Goal: Find specific page/section: Find specific page/section

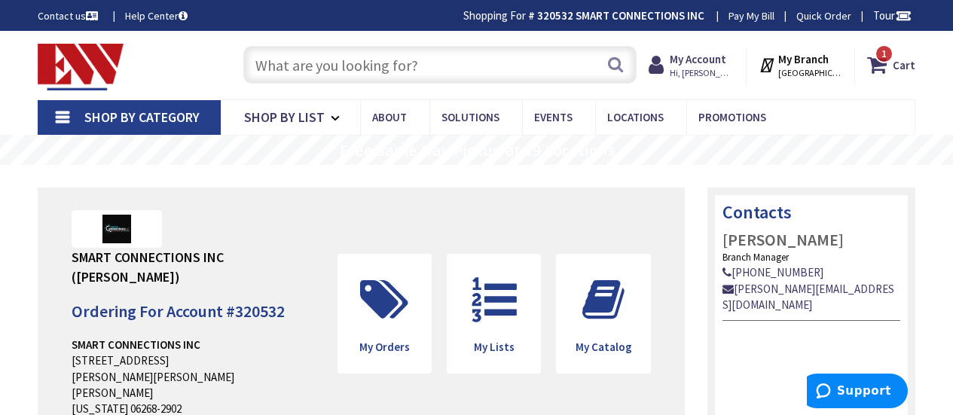
click at [319, 67] on input "text" at bounding box center [439, 65] width 393 height 38
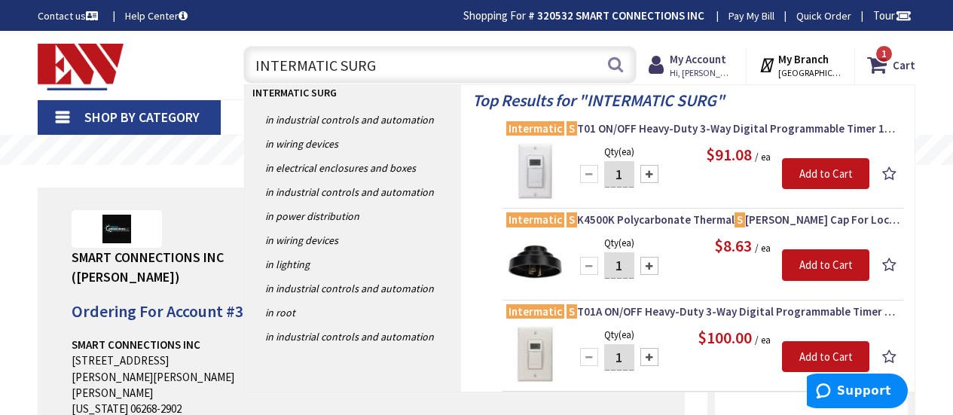
type input "INTERMATIC SURGE"
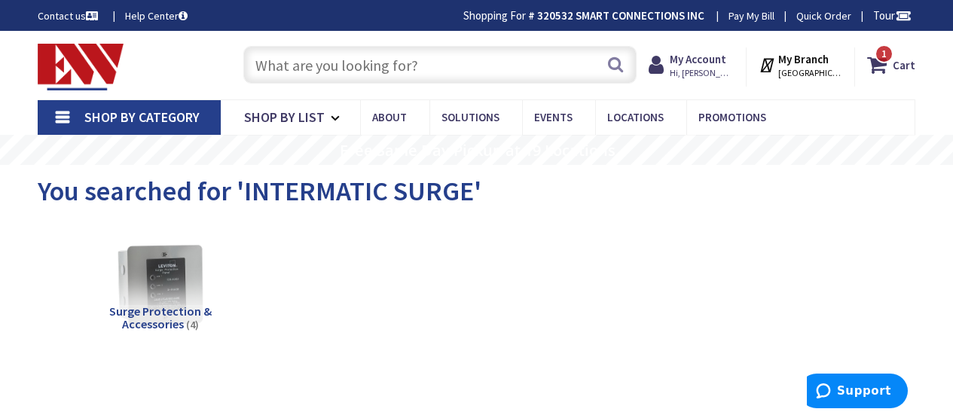
click at [363, 54] on input "text" at bounding box center [439, 65] width 393 height 38
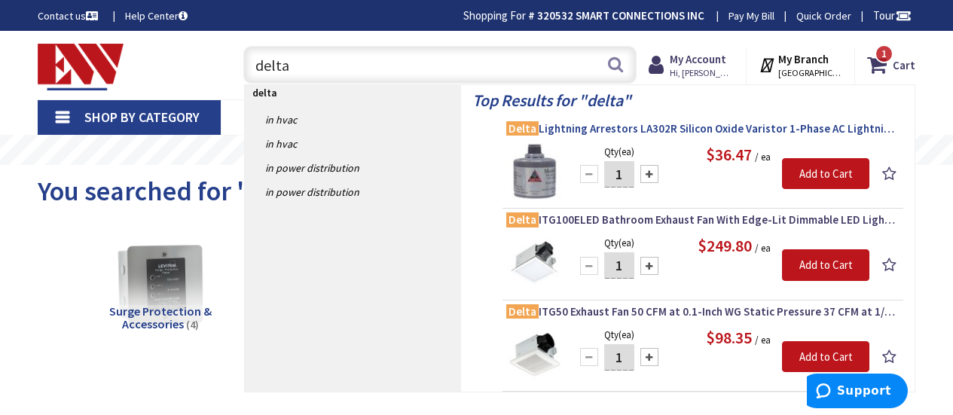
type input "delta"
click at [692, 128] on span "Delta Lightning Arrestors LA302R Silicon Oxide Varistor 1-Phase AC Lightning Ar…" at bounding box center [702, 128] width 393 height 15
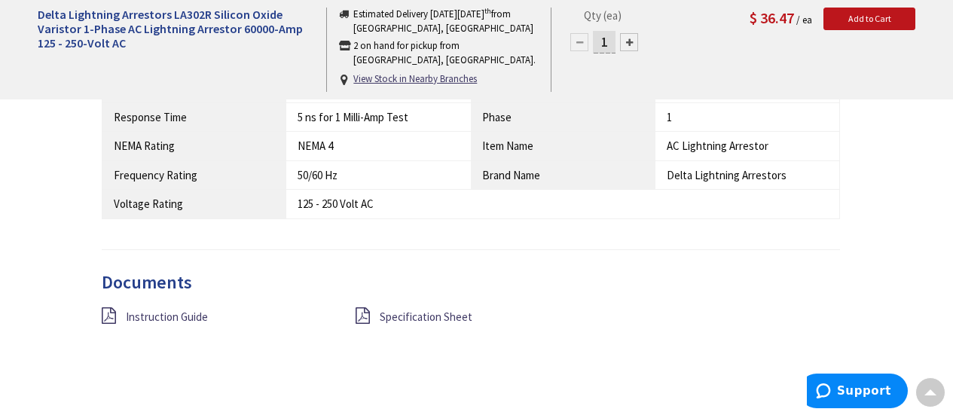
scroll to position [1054, 0]
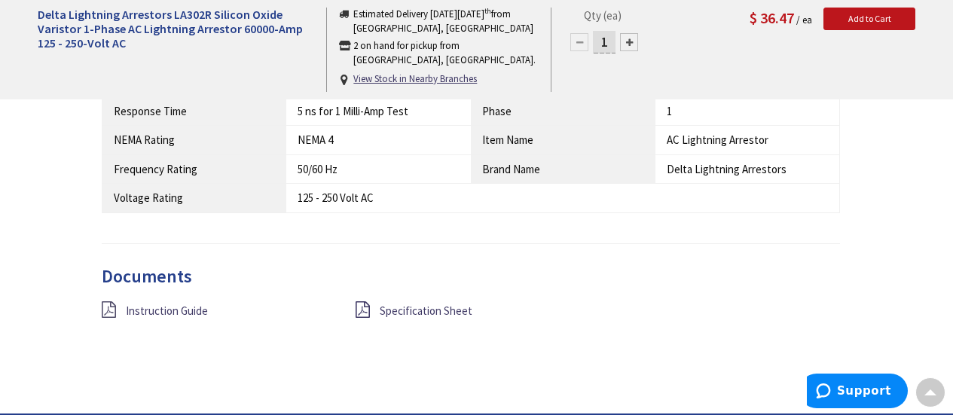
click at [107, 305] on icon at bounding box center [109, 309] width 14 height 17
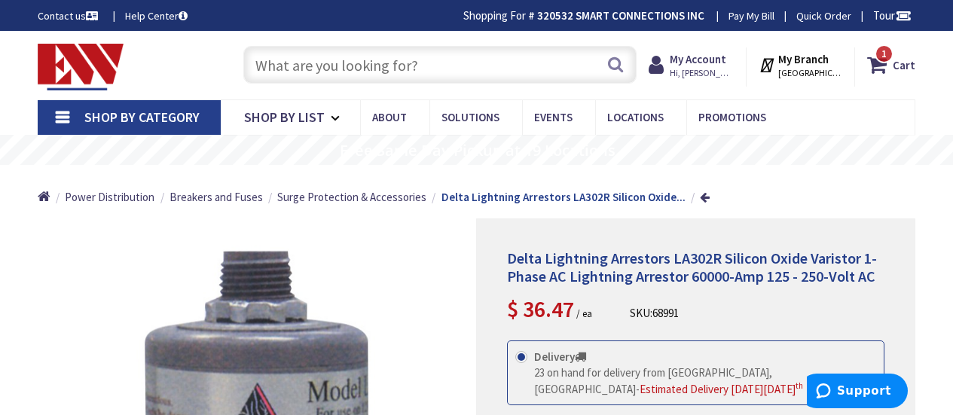
drag, startPoint x: 509, startPoint y: 254, endPoint x: 551, endPoint y: 257, distance: 42.3
click at [531, 255] on span "Delta Lightning Arrestors LA302R Silicon Oxide Varistor 1-Phase AC Lightning Ar…" at bounding box center [692, 267] width 370 height 37
drag, startPoint x: 565, startPoint y: 257, endPoint x: 649, endPoint y: 262, distance: 83.8
click at [646, 262] on span "Delta Lightning Arrestors LA302R Silicon Oxide Varistor 1-Phase AC Lightning Ar…" at bounding box center [692, 267] width 370 height 37
drag, startPoint x: 501, startPoint y: 261, endPoint x: 716, endPoint y: 257, distance: 214.8
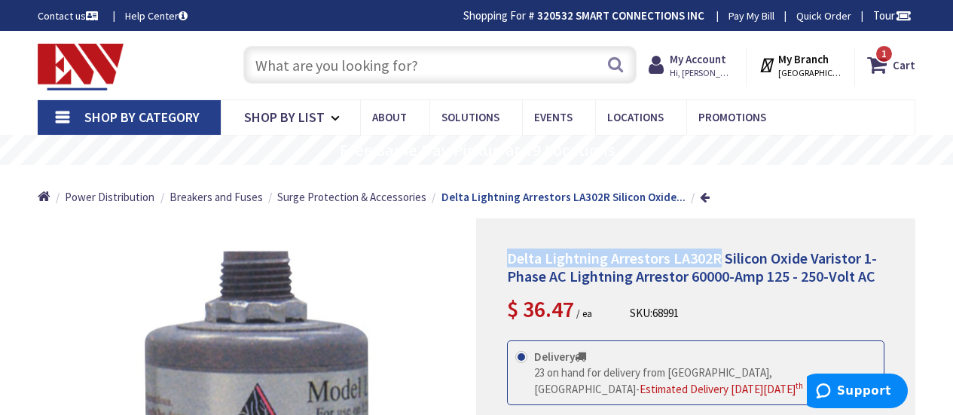
click at [716, 257] on div "Delta Lightning Arrestors LA302R Silicon Oxide Varistor 1-Phase AC Lightning Ar…" at bounding box center [695, 421] width 439 height 405
copy span "Delta Lightning Arrestors LA302R"
